Goal: Task Accomplishment & Management: Use online tool/utility

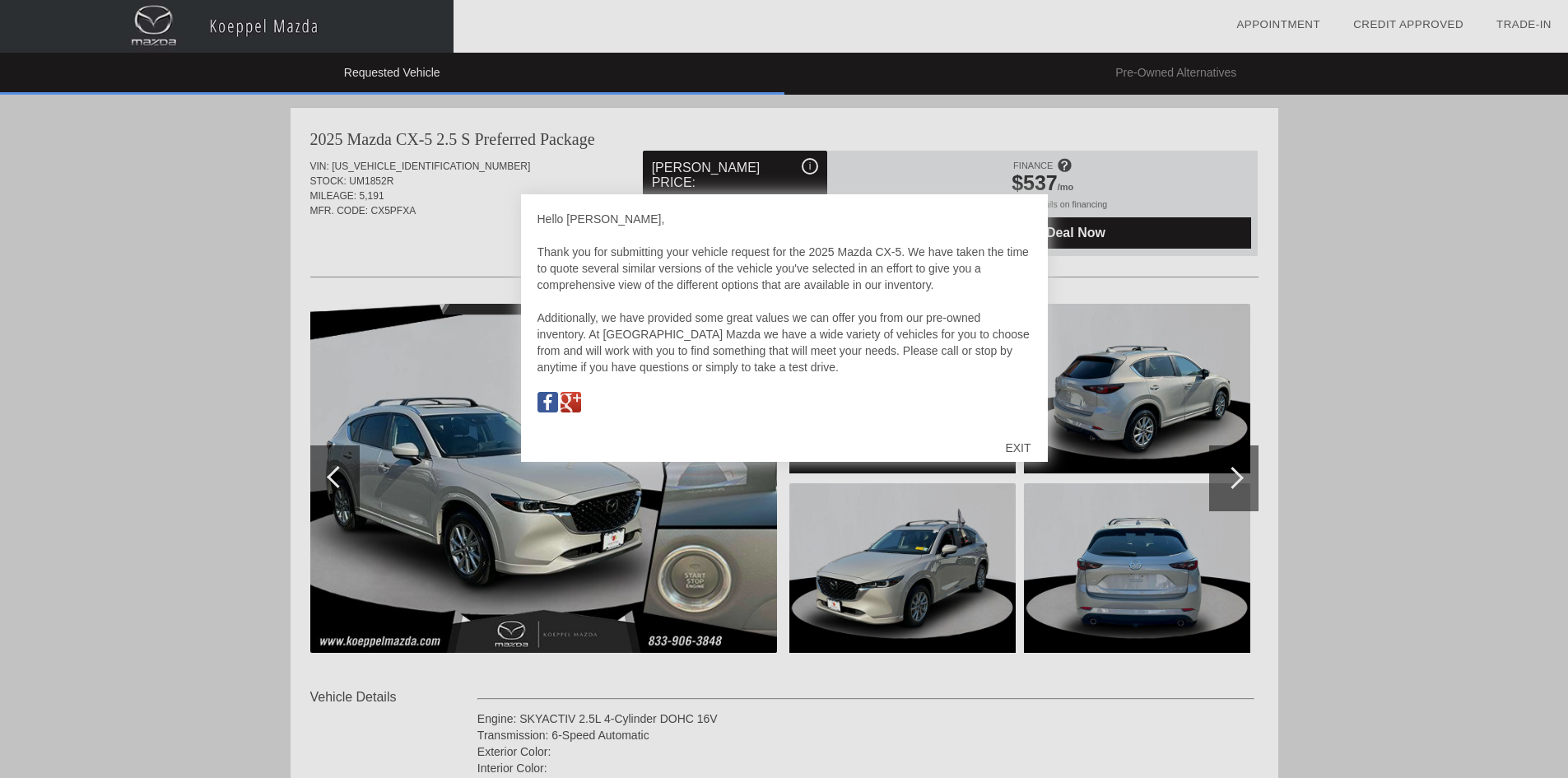
click at [1009, 450] on div "EXIT" at bounding box center [1018, 447] width 59 height 49
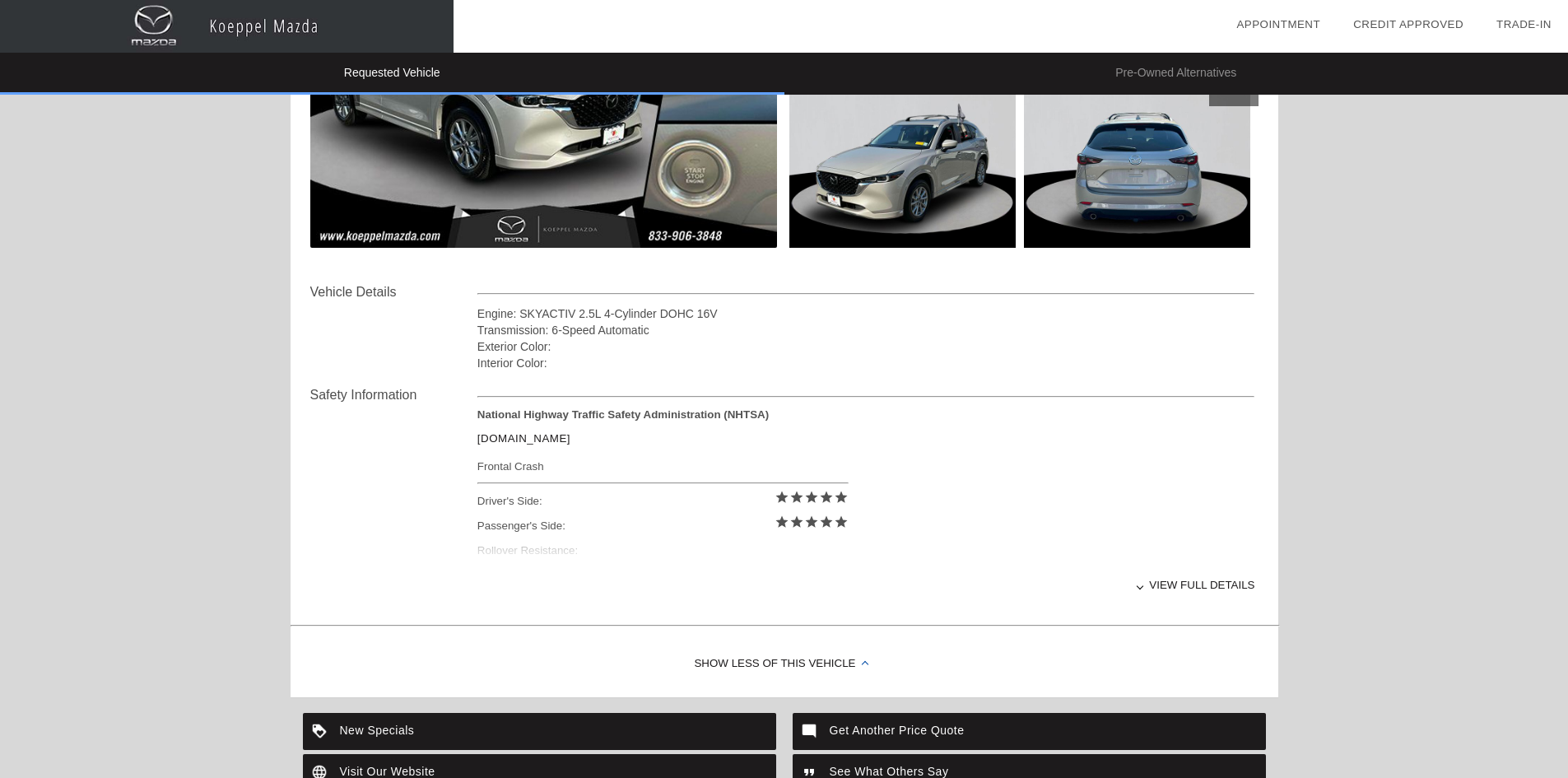
scroll to position [165, 0]
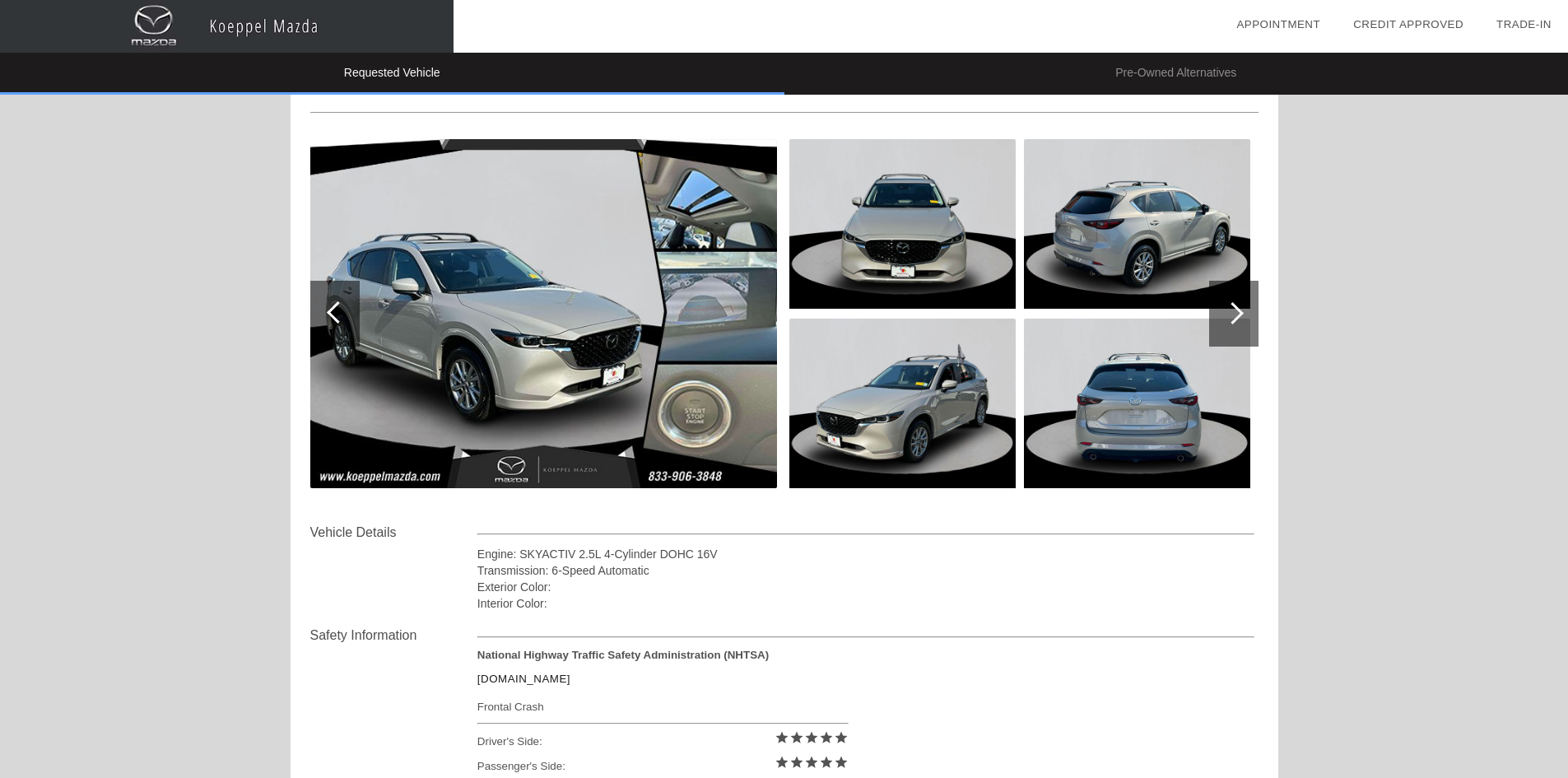
click at [1245, 310] on div at bounding box center [1233, 313] width 49 height 66
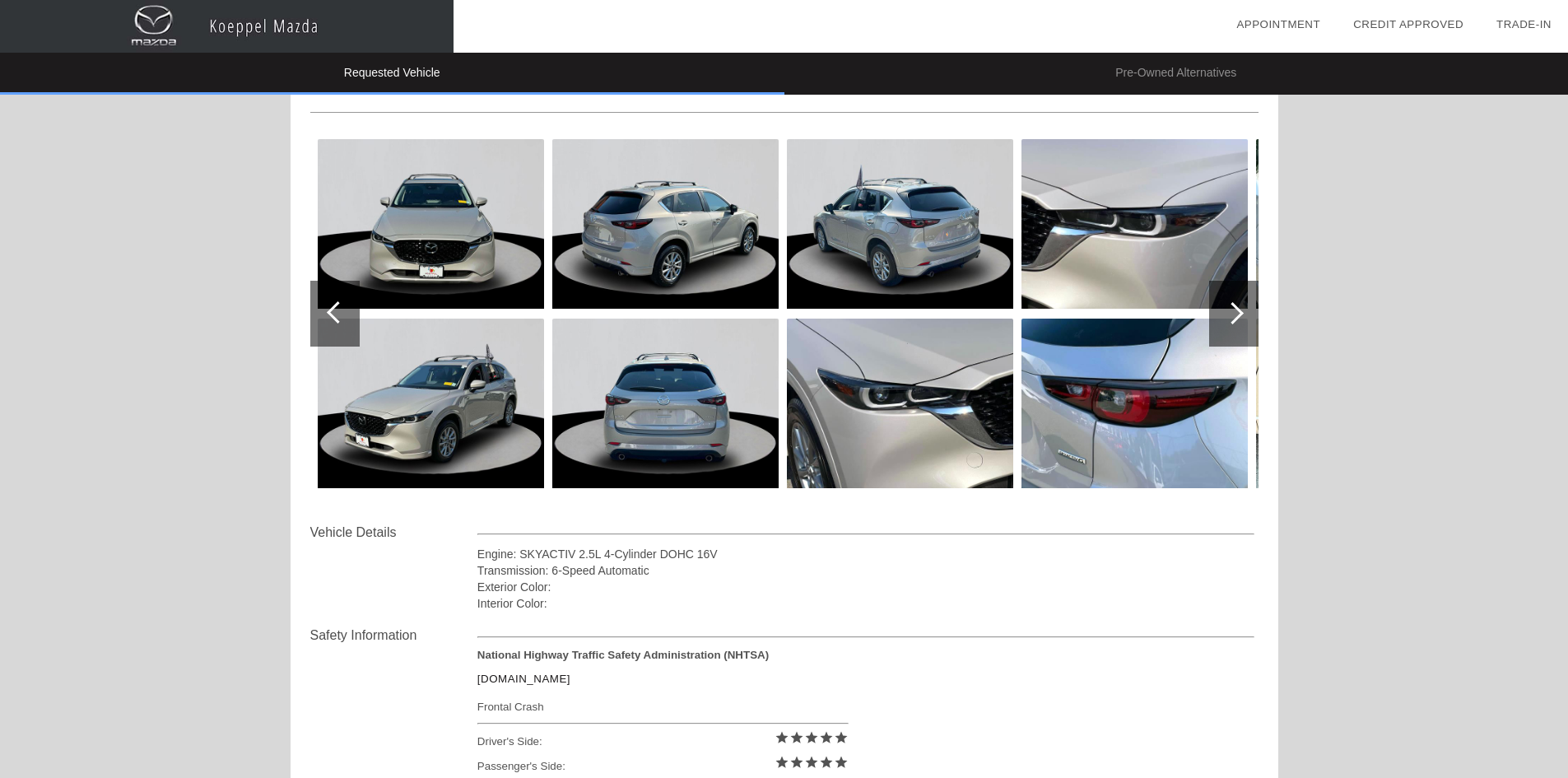
click at [1241, 315] on div at bounding box center [1232, 312] width 22 height 22
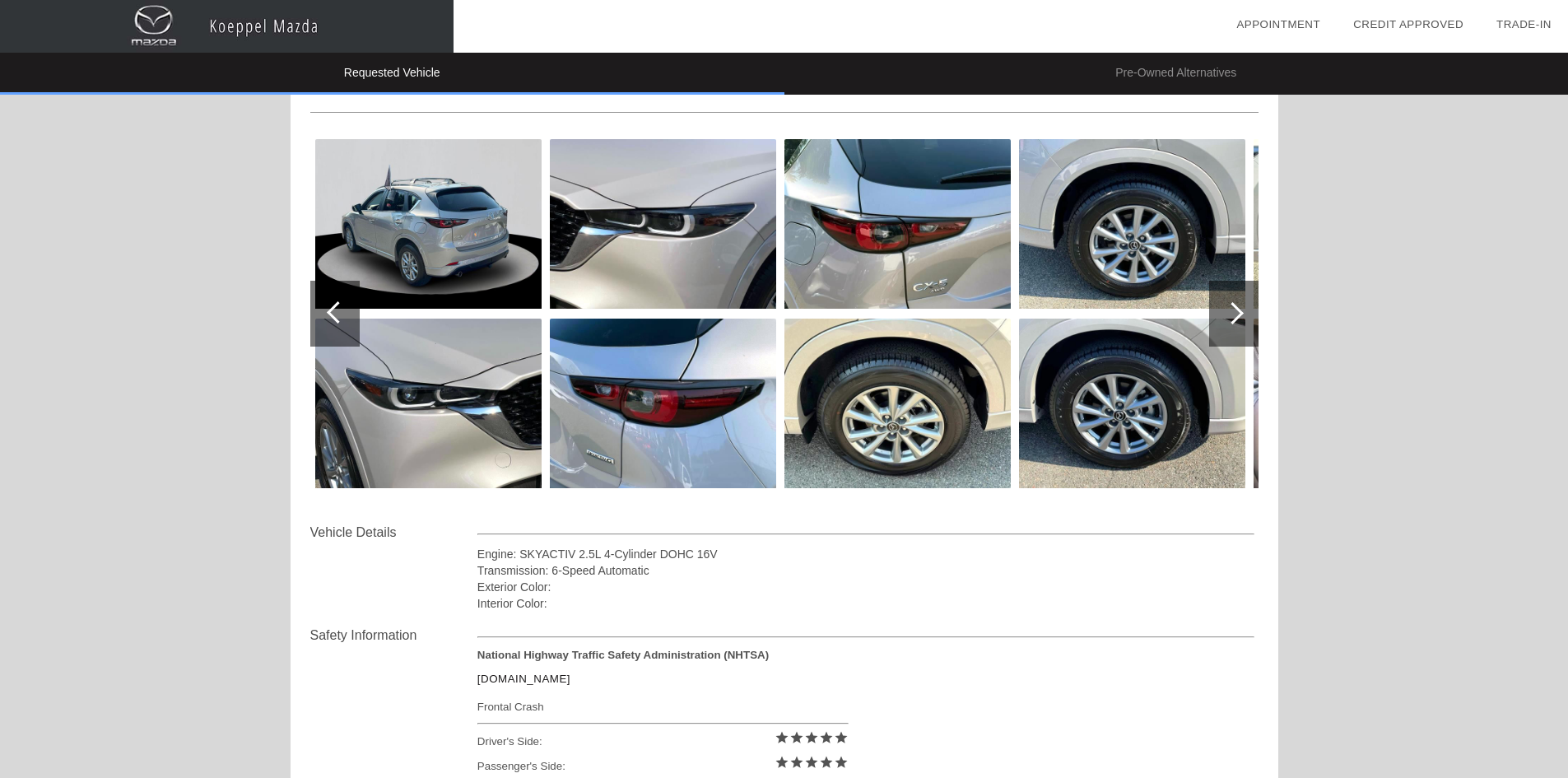
click at [1241, 309] on div at bounding box center [1233, 313] width 49 height 66
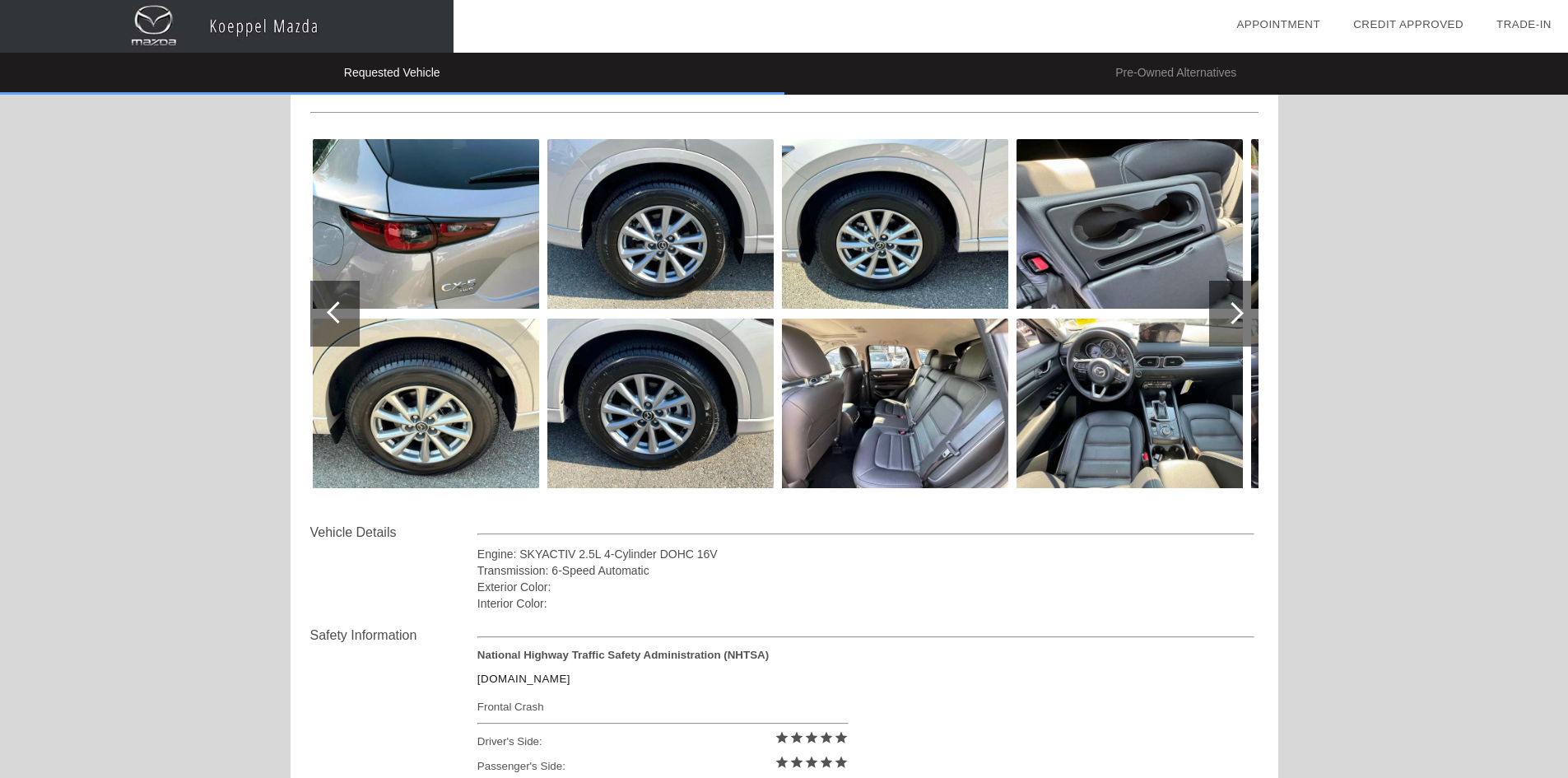
click at [1241, 309] on div at bounding box center [1233, 313] width 49 height 66
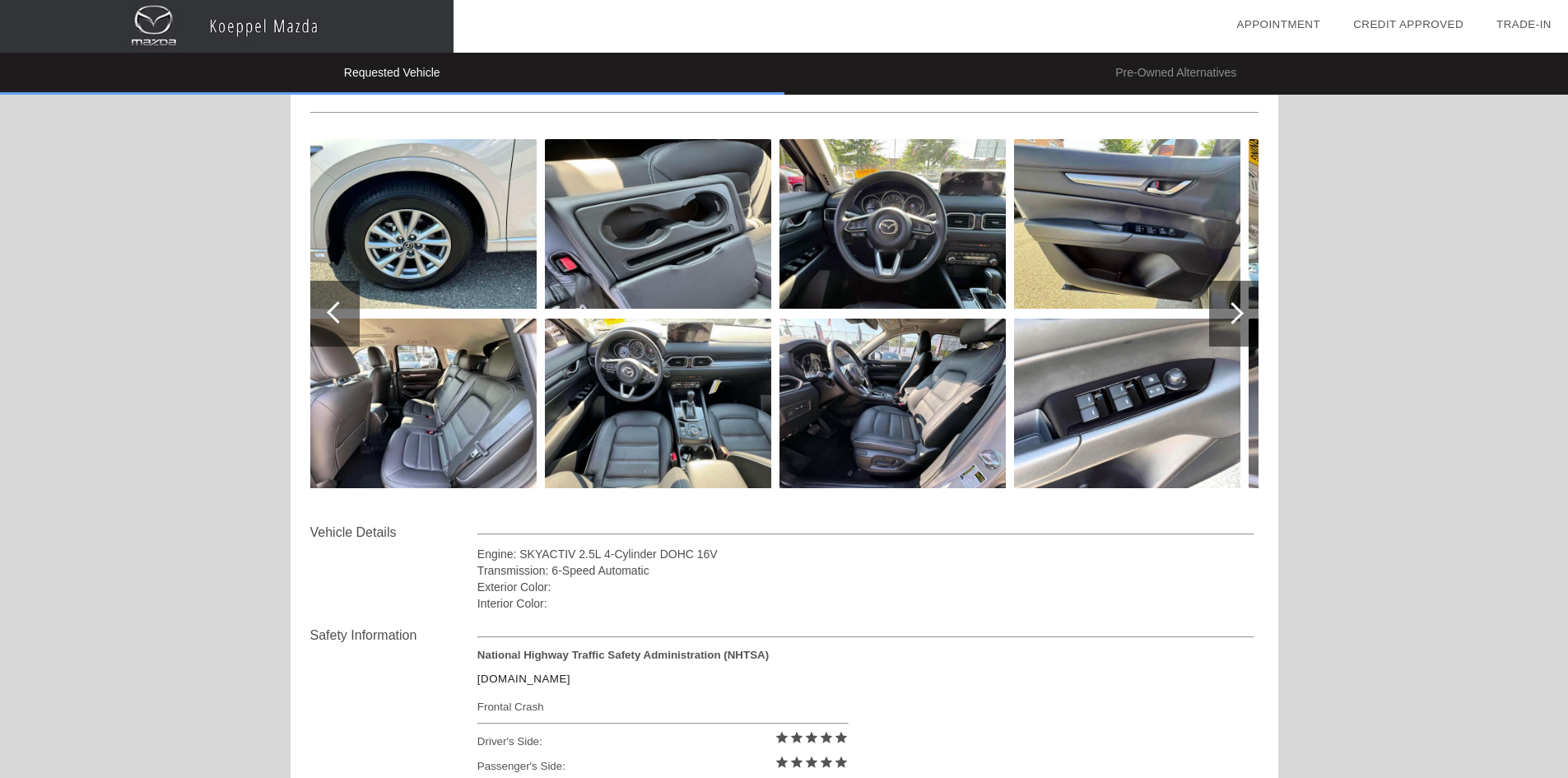
click at [1241, 309] on div at bounding box center [1233, 313] width 49 height 66
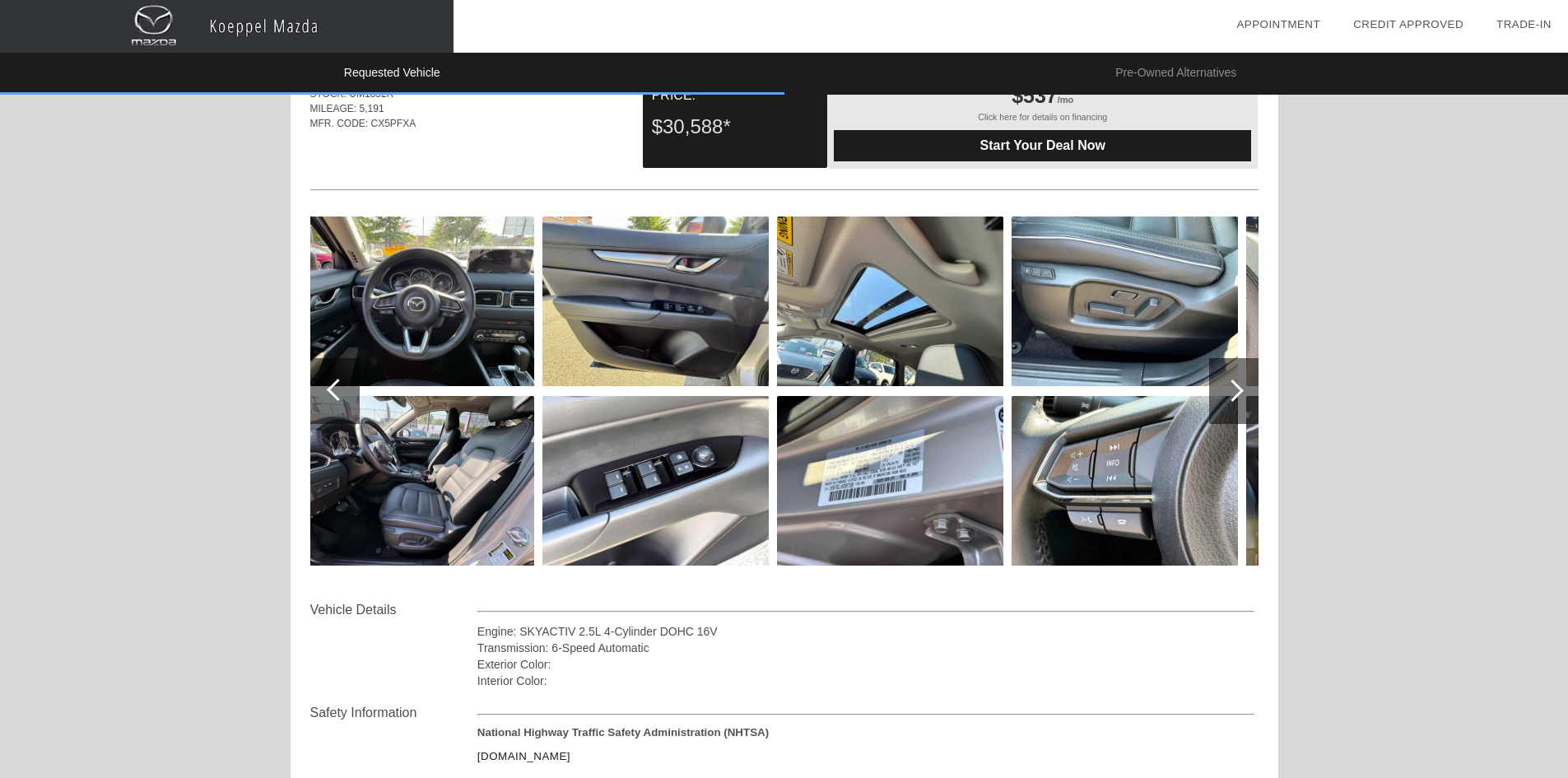
scroll to position [0, 0]
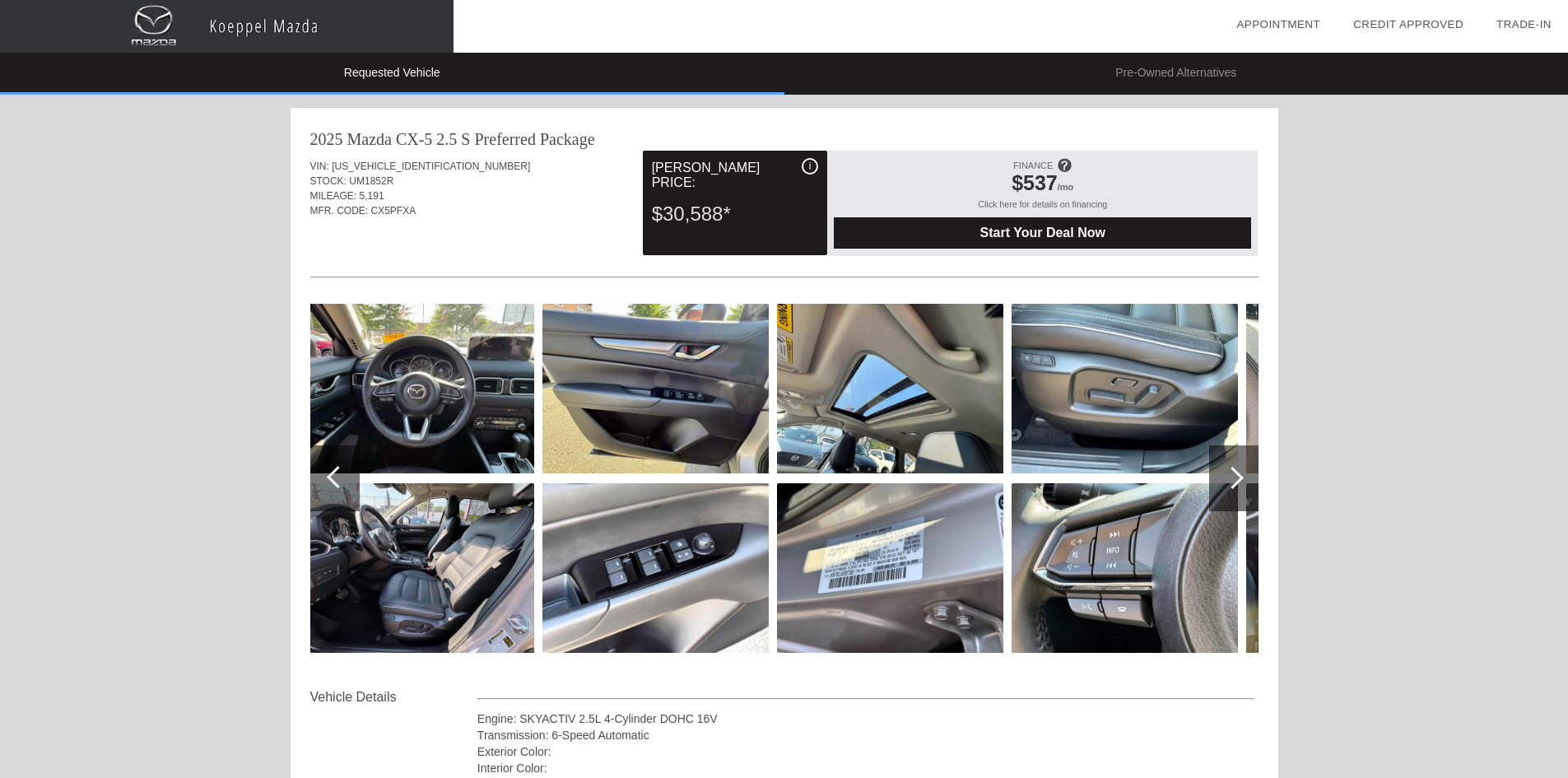
click at [1243, 471] on div at bounding box center [1233, 478] width 49 height 66
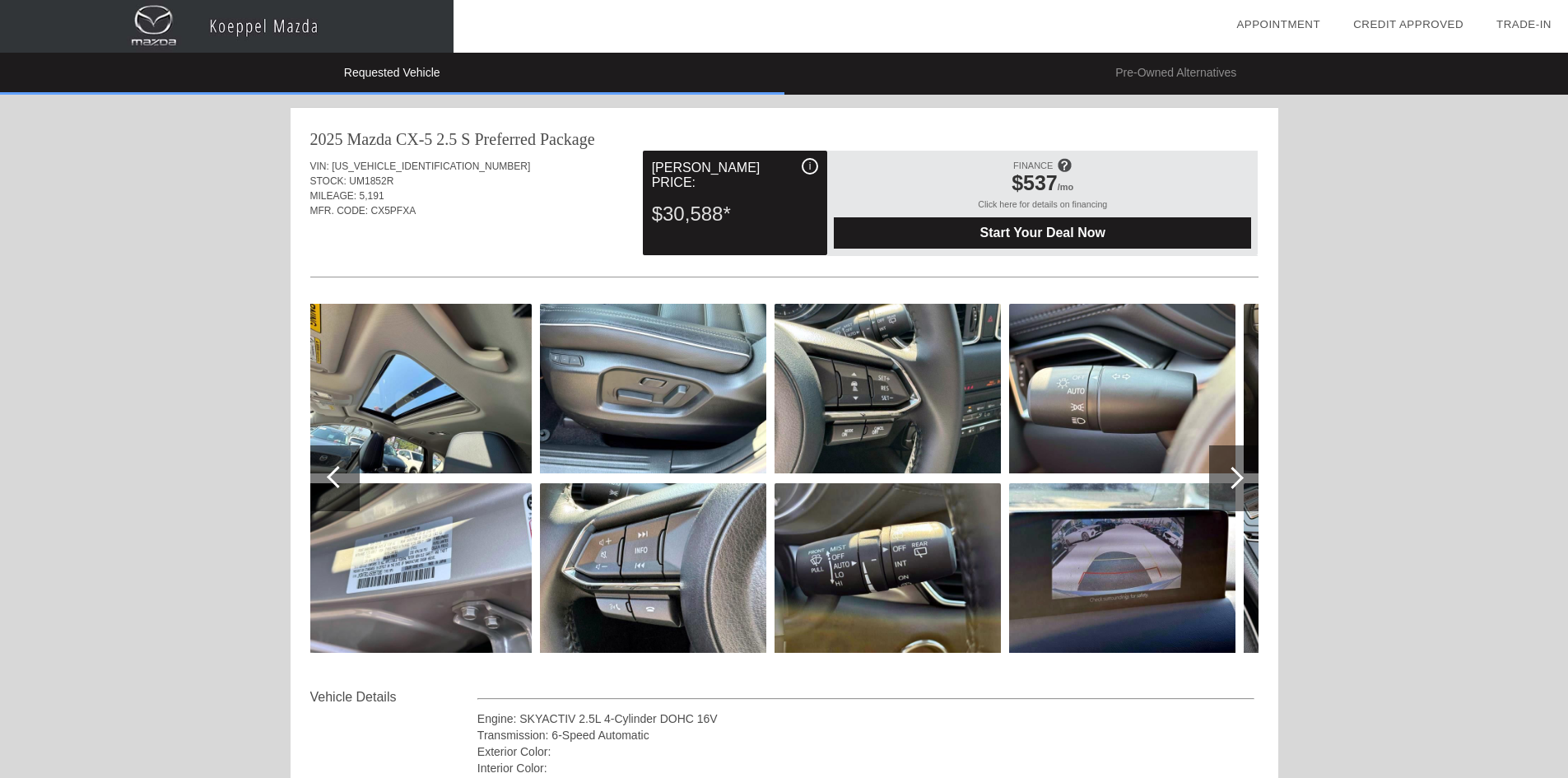
click at [1242, 479] on div at bounding box center [1233, 478] width 49 height 66
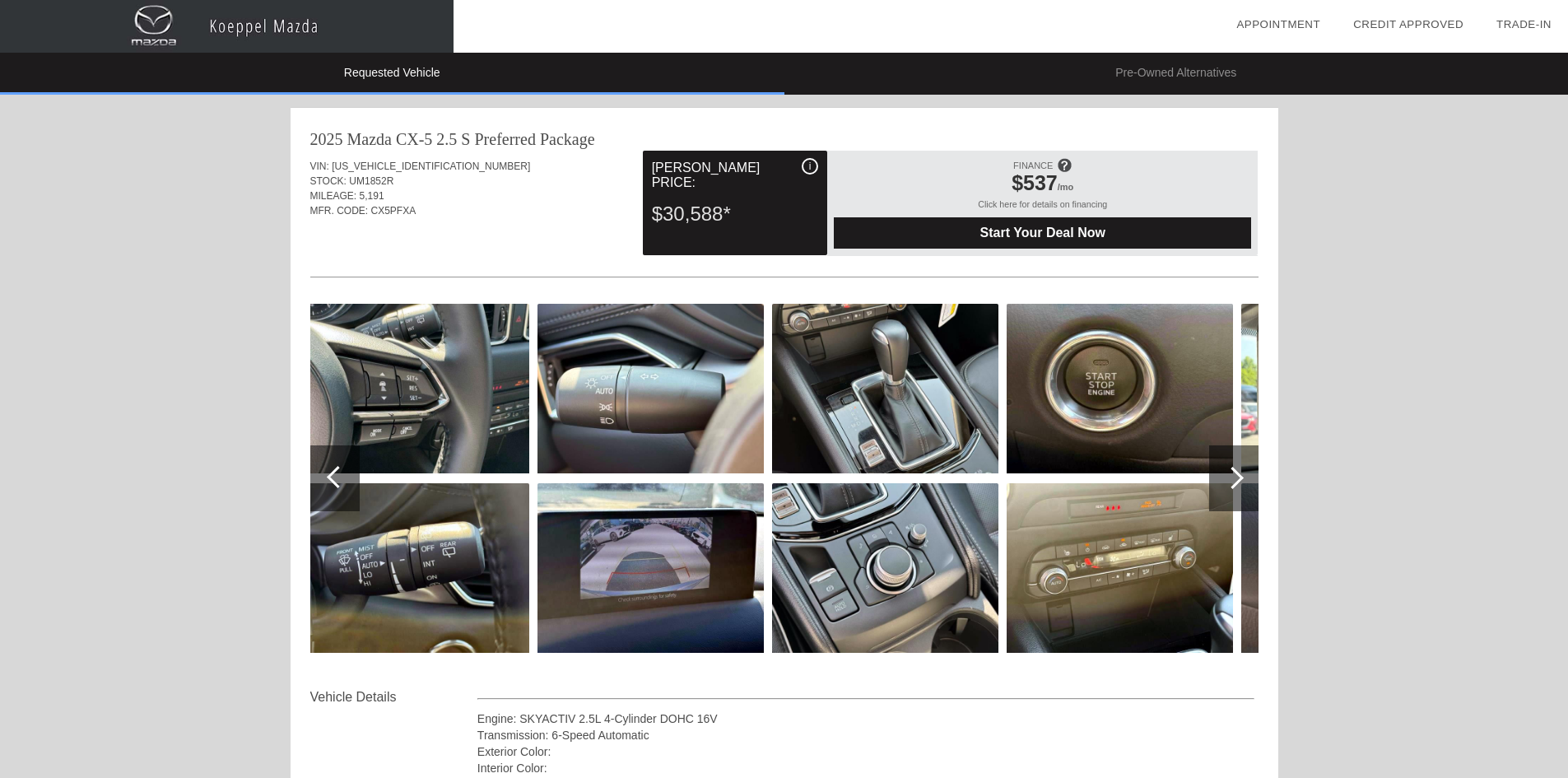
click at [1242, 479] on div at bounding box center [1233, 478] width 49 height 66
